Goal: Navigation & Orientation: Find specific page/section

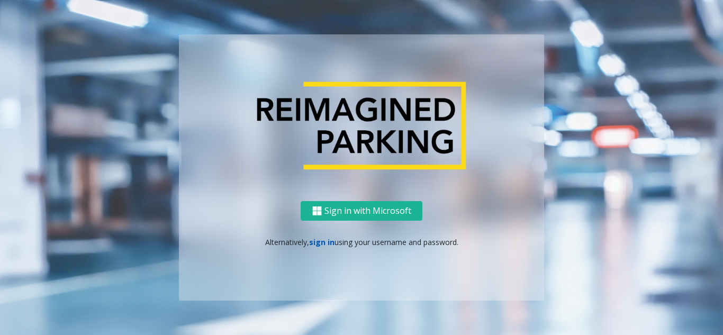
click at [327, 240] on link "sign in" at bounding box center [321, 242] width 25 height 10
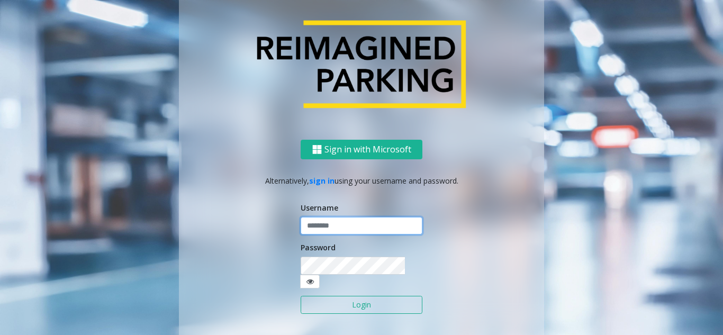
click at [341, 235] on input "text" at bounding box center [361, 226] width 122 height 18
type input "*******"
drag, startPoint x: 355, startPoint y: 299, endPoint x: 355, endPoint y: 293, distance: 6.3
click at [355, 296] on button "Login" at bounding box center [361, 305] width 122 height 18
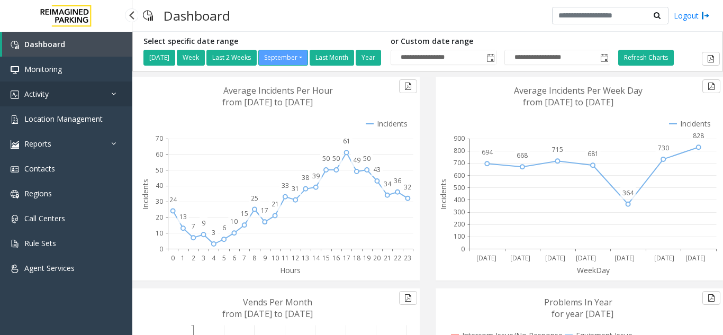
click at [91, 95] on link "Activity" at bounding box center [66, 93] width 132 height 25
